Goal: Task Accomplishment & Management: Use online tool/utility

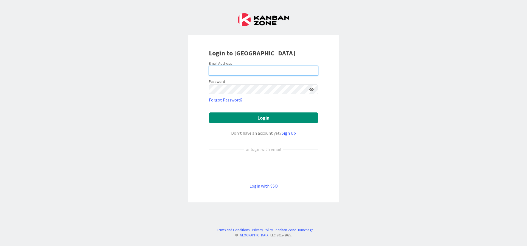
click at [268, 71] on input "email" at bounding box center [263, 71] width 109 height 10
type input "[EMAIL_ADDRESS][DOMAIN_NAME]"
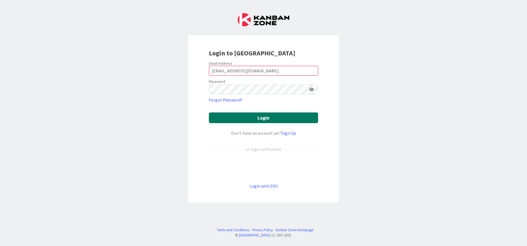
click at [280, 119] on button "Login" at bounding box center [263, 118] width 109 height 11
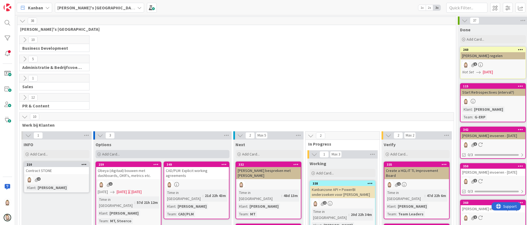
click at [159, 152] on div "Add Card..." at bounding box center [162, 154] width 134 height 8
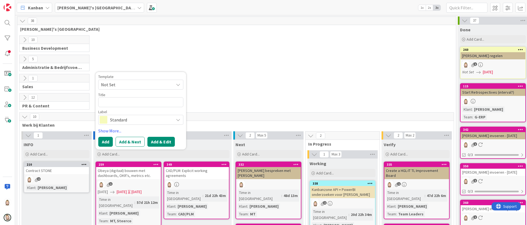
type textarea "x"
type textarea "T"
type textarea "x"
type textarea "TE"
type textarea "x"
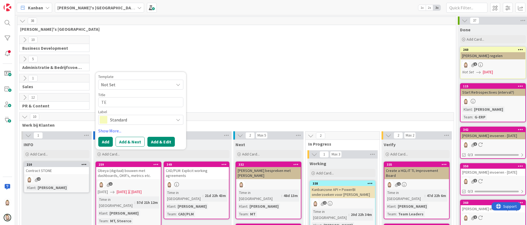
type textarea "TES"
type textarea "x"
type textarea "TEST"
click at [161, 139] on button "Add & Edit" at bounding box center [160, 142] width 27 height 10
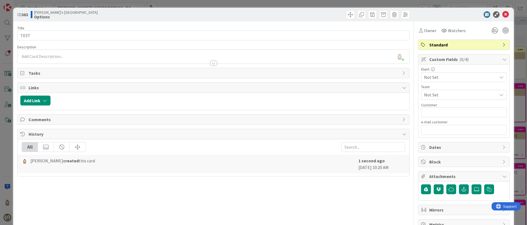
click at [82, 119] on span "Comments" at bounding box center [214, 119] width 371 height 7
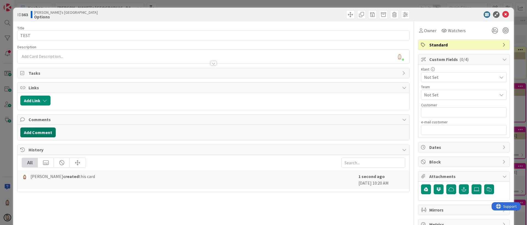
click at [46, 133] on button "Add Comment" at bounding box center [37, 132] width 35 height 10
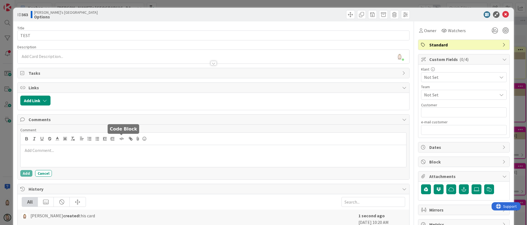
click at [121, 140] on line "button" at bounding box center [121, 138] width 1 height 2
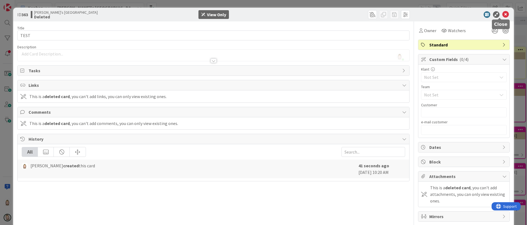
click at [502, 15] on icon at bounding box center [505, 14] width 7 height 7
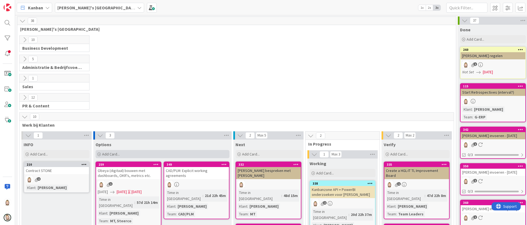
click at [165, 154] on div "Add Card..." at bounding box center [162, 154] width 134 height 8
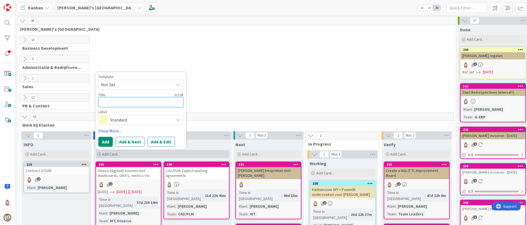
type textarea "x"
type textarea "T"
type textarea "x"
type textarea "TE"
type textarea "x"
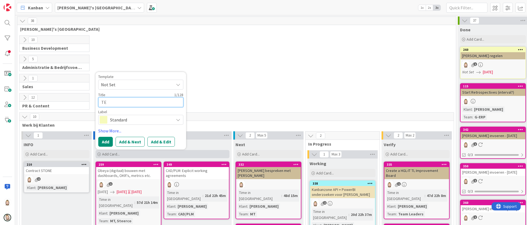
type textarea "TES"
type textarea "x"
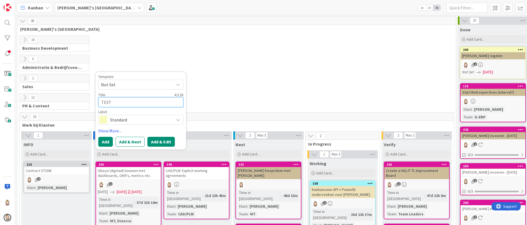
type textarea "TEST"
click at [164, 140] on button "Add & Edit" at bounding box center [160, 142] width 27 height 10
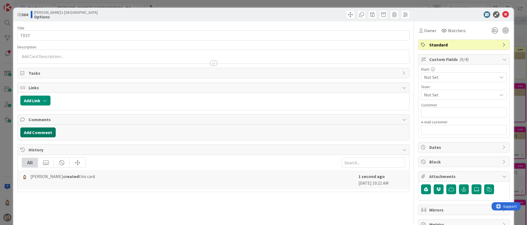
click at [45, 130] on button "Add Comment" at bounding box center [37, 132] width 35 height 10
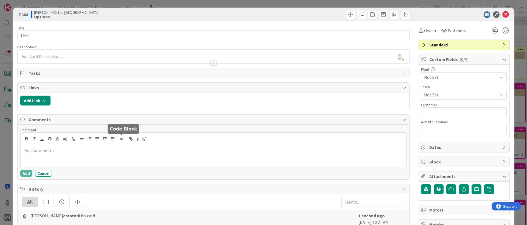
click at [123, 138] on icon "button" at bounding box center [121, 138] width 5 height 5
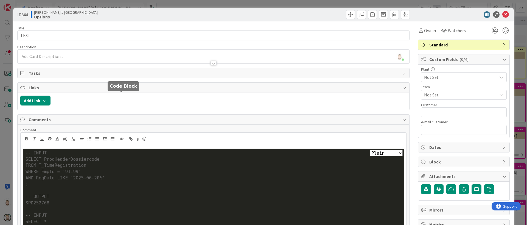
scroll to position [43, 0]
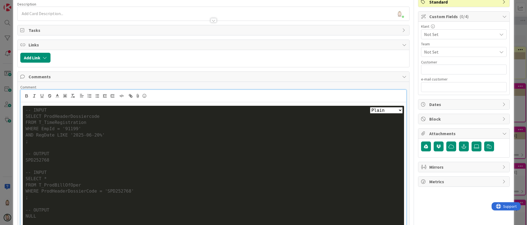
click at [374, 108] on select "Plain Bash C++ C# CSS Diff HTML/XML Java JavaScript Markdown PHP Python Ruby SQL" at bounding box center [386, 110] width 33 height 6
select select "sql"
click at [370, 107] on select "Plain Bash C++ C# CSS Diff HTML/XML Java JavaScript Markdown PHP Python Ruby SQL" at bounding box center [386, 110] width 33 height 6
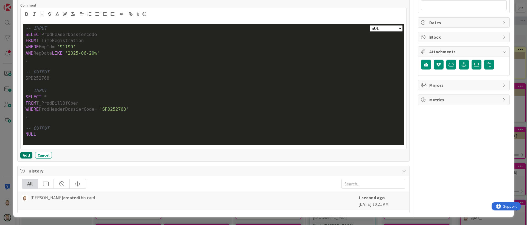
click at [26, 156] on button "Add" at bounding box center [26, 155] width 12 height 7
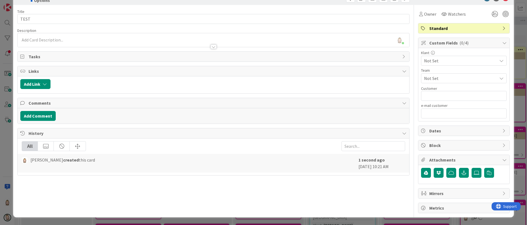
select select "sql"
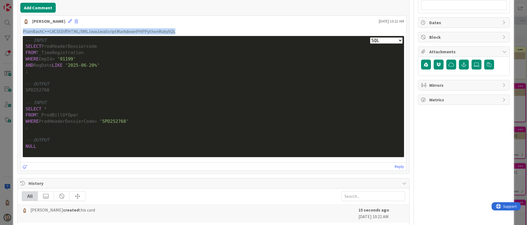
drag, startPoint x: 23, startPoint y: 30, endPoint x: 174, endPoint y: 29, distance: 150.9
click at [174, 29] on p "PlainBashC++C#CSSDiffHTML/XMLJavaJavaScriptMarkdownPHPPythonRubySQL" at bounding box center [213, 31] width 381 height 6
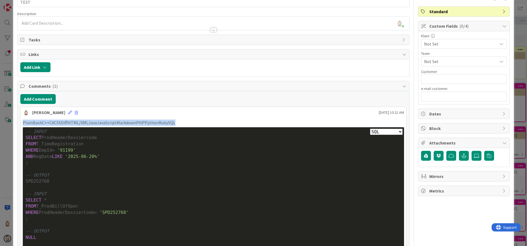
scroll to position [0, 0]
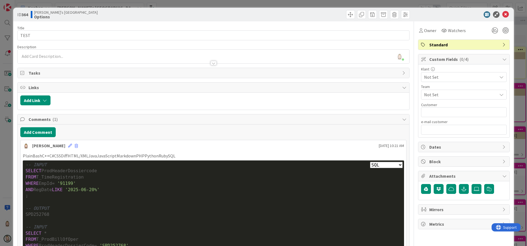
click at [211, 63] on div at bounding box center [213, 63] width 6 height 4
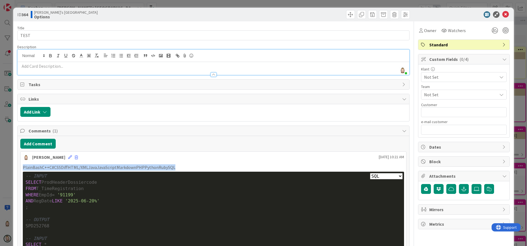
drag, startPoint x: 23, startPoint y: 167, endPoint x: 178, endPoint y: 163, distance: 155.1
click at [178, 163] on div "PlainBashC++C#CSSDiffHTML/XMLJavaJavaScriptMarkdownPHPPythonRubySQL Plain Bash …" at bounding box center [214, 229] width 386 height 134
copy p "PlainBashC++C#CSSDiffHTML/XMLJavaJavaScriptMarkdownPHPPythonRubySQL"
click at [187, 162] on div "PlainBashC++C#CSSDiffHTML/XMLJavaJavaScriptMarkdownPHPPythonRubySQL Plain Bash …" at bounding box center [214, 229] width 386 height 134
click at [152, 167] on p "PlainBashC++C#CSSDiffHTML/XMLJavaJavaScriptMarkdownPHPPythonRubySQL" at bounding box center [213, 167] width 381 height 6
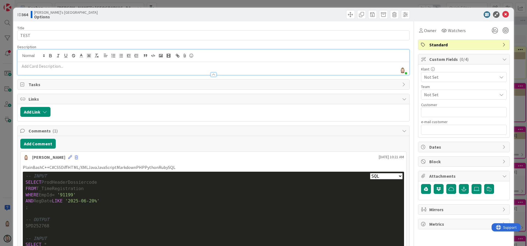
click at [163, 164] on div "PlainBashC++C#CSSDiffHTML/XMLJavaJavaScriptMarkdownPHPPythonRubySQL Plain Bash …" at bounding box center [214, 229] width 386 height 134
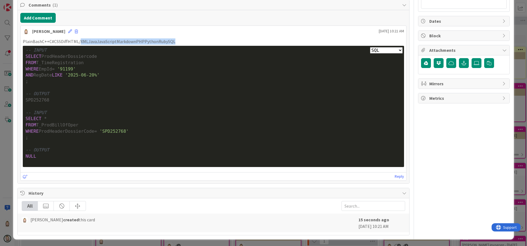
scroll to position [127, 0]
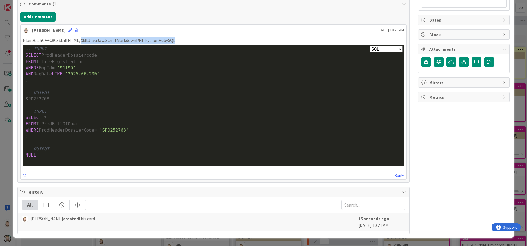
click at [216, 38] on p "PlainBashC++C#CSSDiffHTML/XMLJavaJavaScriptMarkdownPHPPythonRubySQL" at bounding box center [213, 40] width 381 height 6
click at [68, 30] on icon at bounding box center [70, 30] width 4 height 4
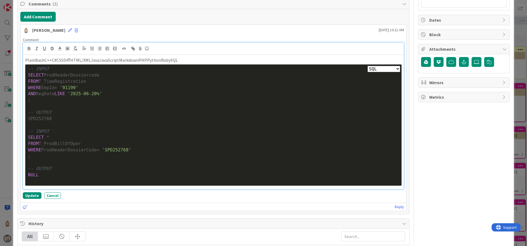
click at [103, 62] on p "PlainBashC++C#CSSDiffHTML/XMLJavaJavaScriptMarkdownPHPPythonRubySQL" at bounding box center [213, 60] width 376 height 6
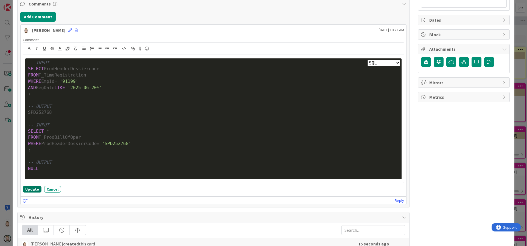
click at [33, 188] on button "Update" at bounding box center [32, 189] width 19 height 7
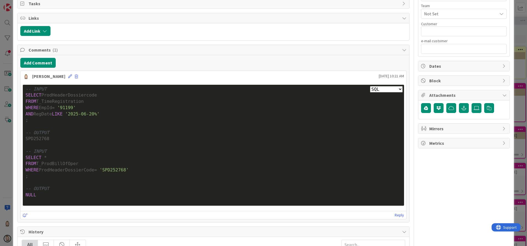
scroll to position [0, 0]
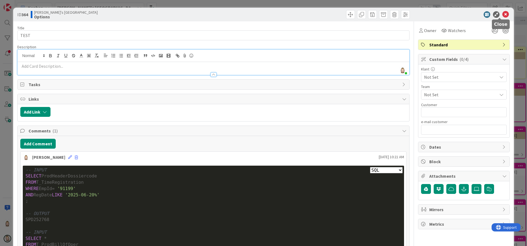
click at [502, 14] on icon at bounding box center [505, 14] width 7 height 7
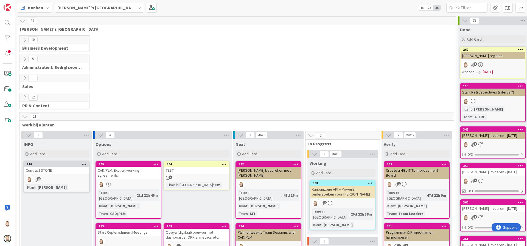
click at [193, 168] on div "TEST" at bounding box center [196, 170] width 65 height 7
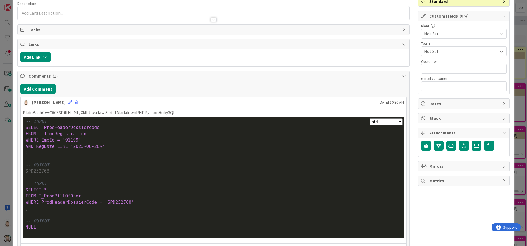
scroll to position [82, 0]
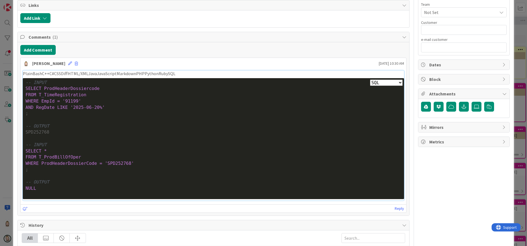
click at [373, 85] on select "Plain Bash C++ C# CSS Diff HTML/XML Java JavaScript Markdown PHP Python Ruby SQL" at bounding box center [386, 83] width 33 height 6
click at [370, 80] on select "Plain Bash C++ C# CSS Diff HTML/XML Java JavaScript Markdown PHP Python Ruby SQL" at bounding box center [386, 83] width 33 height 6
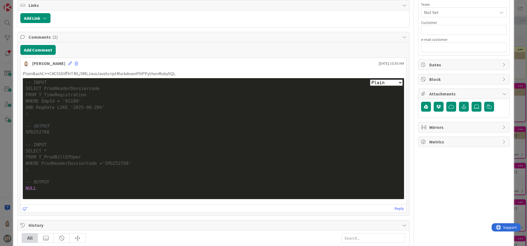
click at [375, 79] on div "Plain Bash C++ C# CSS Diff HTML/XML Java JavaScript Markdown PHP Python Ruby SQ…" at bounding box center [213, 138] width 381 height 121
click at [377, 81] on select "Plain Bash C++ C# CSS Diff HTML/XML Java JavaScript Markdown PHP Python Ruby SQL" at bounding box center [386, 83] width 33 height 6
click at [370, 80] on select "Plain Bash C++ C# CSS Diff HTML/XML Java JavaScript Markdown PHP Python Ruby SQL" at bounding box center [386, 83] width 33 height 6
click at [381, 83] on select "Plain Bash C++ C# CSS Diff HTML/XML Java JavaScript Markdown PHP Python Ruby SQL" at bounding box center [386, 83] width 33 height 6
click at [370, 80] on select "Plain Bash C++ C# CSS Diff HTML/XML Java JavaScript Markdown PHP Python Ruby SQL" at bounding box center [386, 83] width 33 height 6
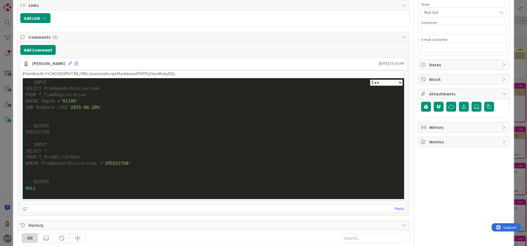
click at [394, 83] on select "Plain Bash C++ C# CSS Diff HTML/XML Java JavaScript Markdown PHP Python Ruby SQL" at bounding box center [386, 83] width 33 height 6
click at [370, 80] on select "Plain Bash C++ C# CSS Diff HTML/XML Java JavaScript Markdown PHP Python Ruby SQL" at bounding box center [386, 83] width 33 height 6
click at [390, 83] on select "Plain Bash C++ C# CSS Diff HTML/XML Java JavaScript Markdown PHP Python Ruby SQL" at bounding box center [386, 83] width 33 height 6
select select "css"
click at [370, 80] on select "Plain Bash C++ C# CSS Diff HTML/XML Java JavaScript Markdown PHP Python Ruby SQL" at bounding box center [386, 83] width 33 height 6
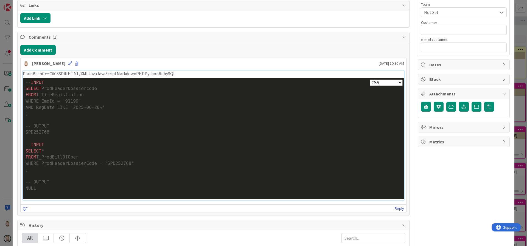
click at [385, 82] on select "Plain Bash C++ C# CSS Diff HTML/XML Java JavaScript Markdown PHP Python Ruby SQL" at bounding box center [386, 83] width 33 height 6
